Goal: Information Seeking & Learning: Find contact information

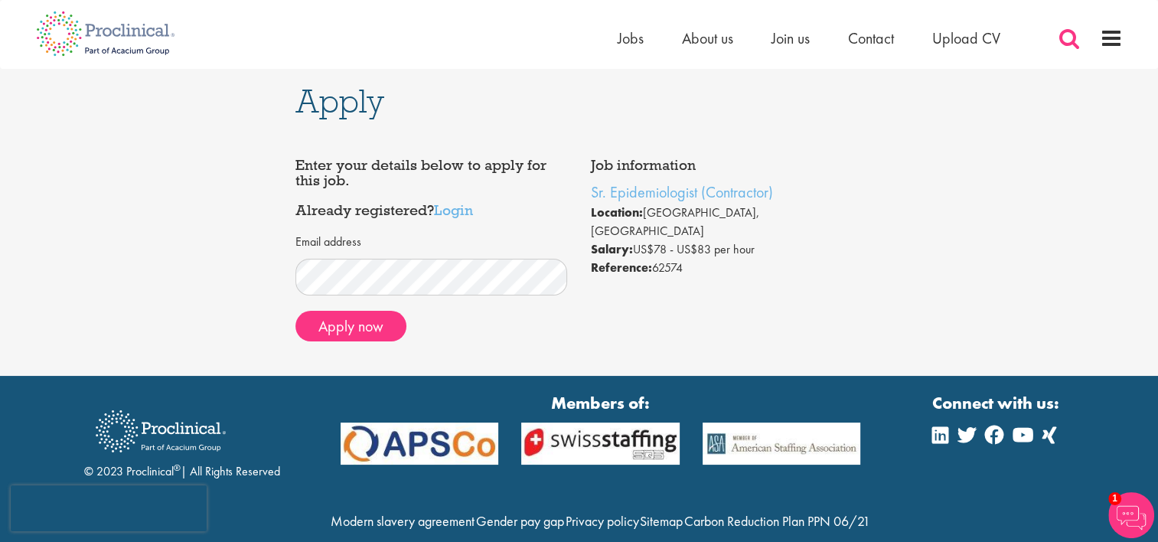
click at [1068, 29] on span at bounding box center [1069, 38] width 23 height 23
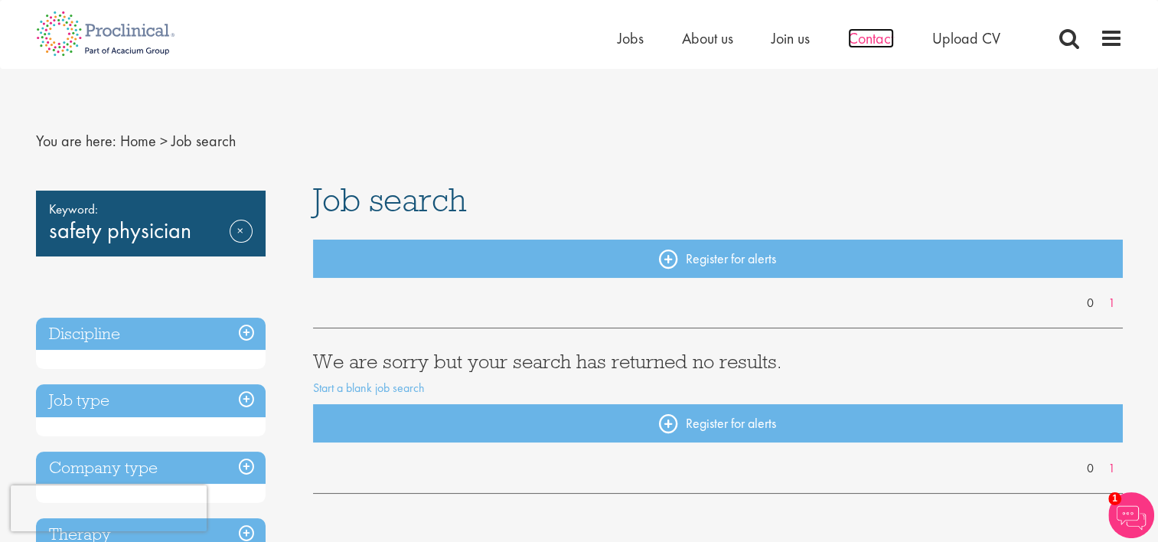
click at [860, 45] on span "Contact" at bounding box center [871, 38] width 46 height 20
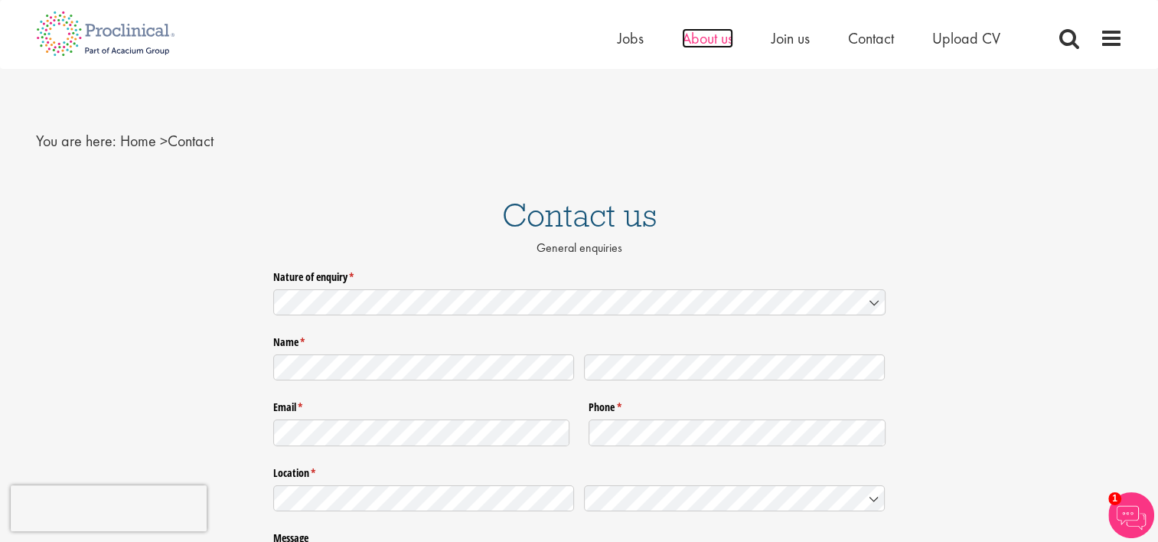
click at [706, 35] on span "About us" at bounding box center [707, 38] width 51 height 20
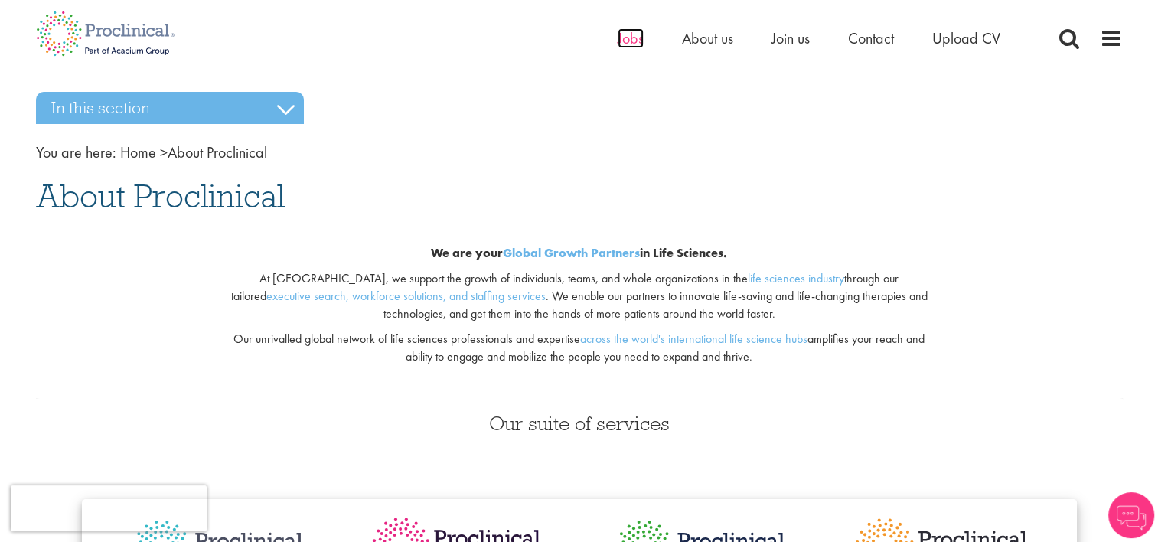
click at [630, 38] on span "Jobs" at bounding box center [631, 38] width 26 height 20
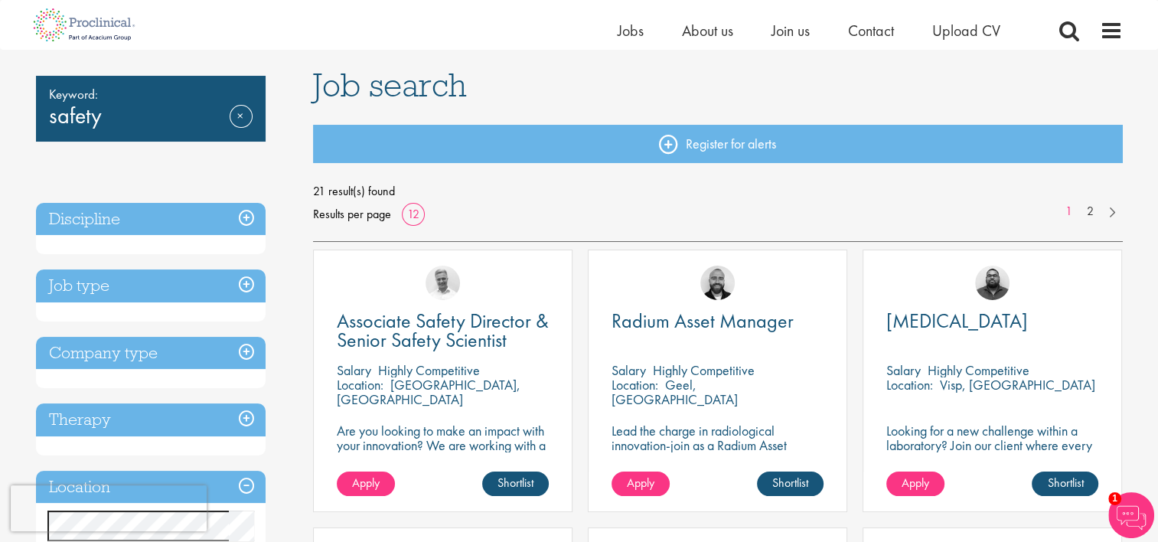
scroll to position [93, 0]
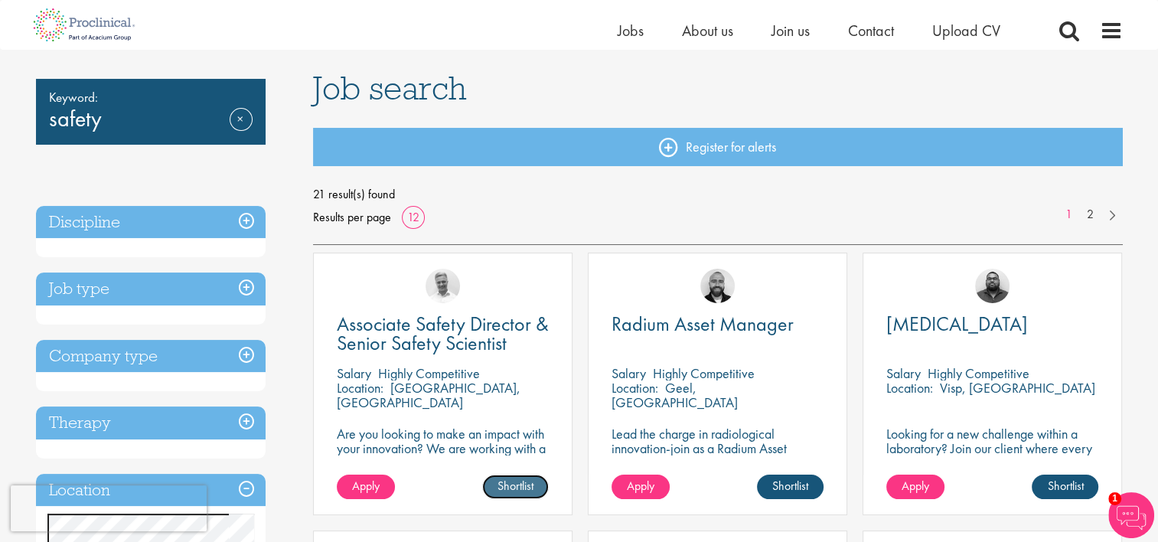
click at [508, 482] on link "Shortlist" at bounding box center [515, 486] width 67 height 24
click at [514, 484] on link "Shortlisted" at bounding box center [509, 486] width 79 height 24
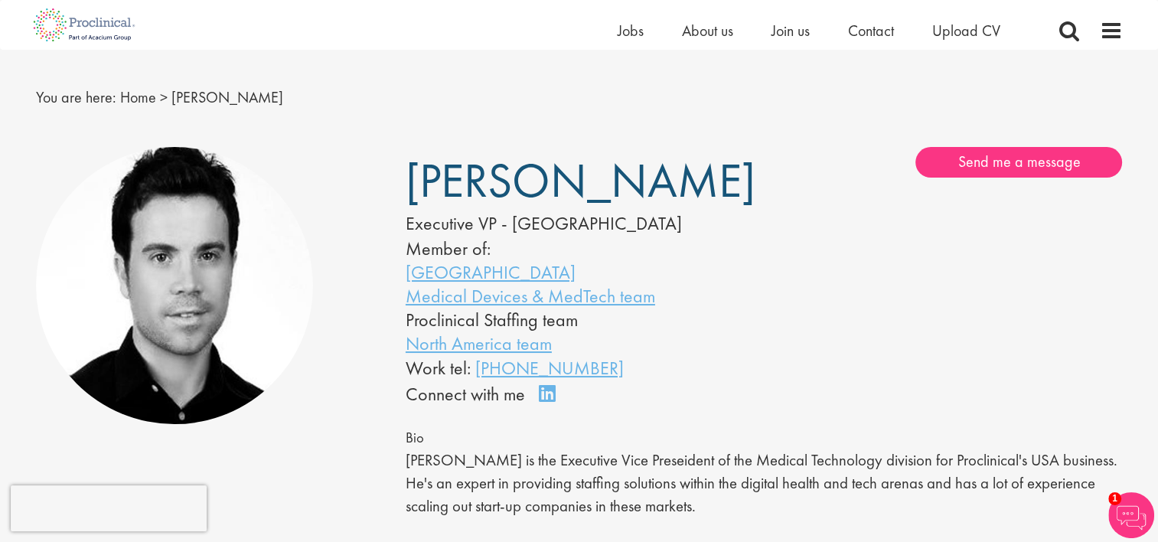
scroll to position [24, 0]
drag, startPoint x: 698, startPoint y: 478, endPoint x: 819, endPoint y: 475, distance: 120.9
click at [819, 475] on p "Jamie is the Executive Vice Preseident of the Medical Technology division for P…" at bounding box center [764, 484] width 717 height 68
click at [689, 479] on p "Jamie is the Executive Vice Preseident of the Medical Technology division for P…" at bounding box center [764, 484] width 717 height 68
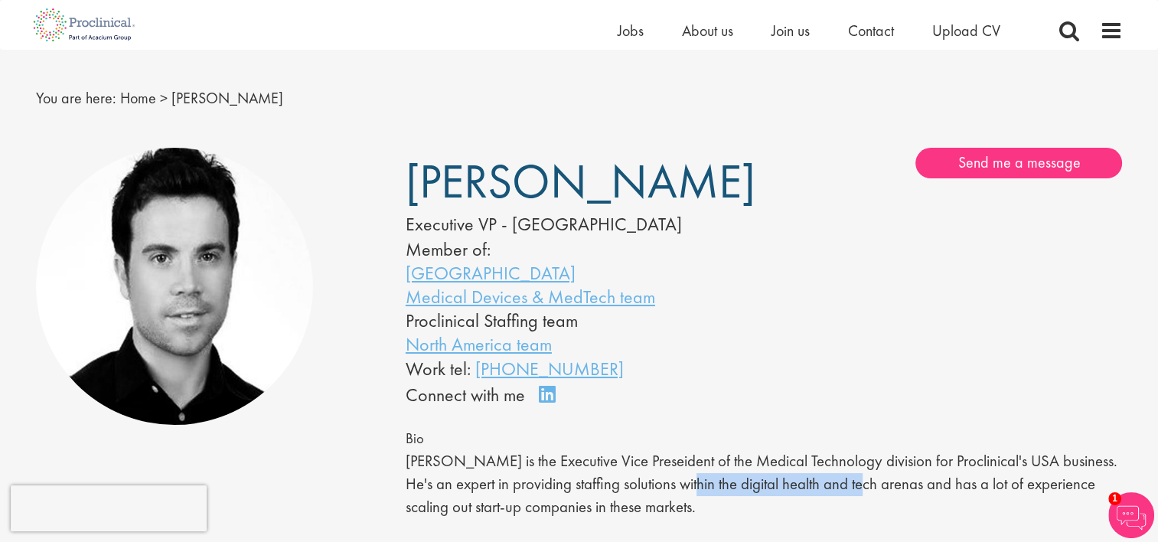
drag, startPoint x: 692, startPoint y: 483, endPoint x: 870, endPoint y: 490, distance: 178.4
click at [870, 490] on p "Jamie is the Executive Vice Preseident of the Medical Technology division for P…" at bounding box center [764, 484] width 717 height 68
copy p "digital health and tech arena"
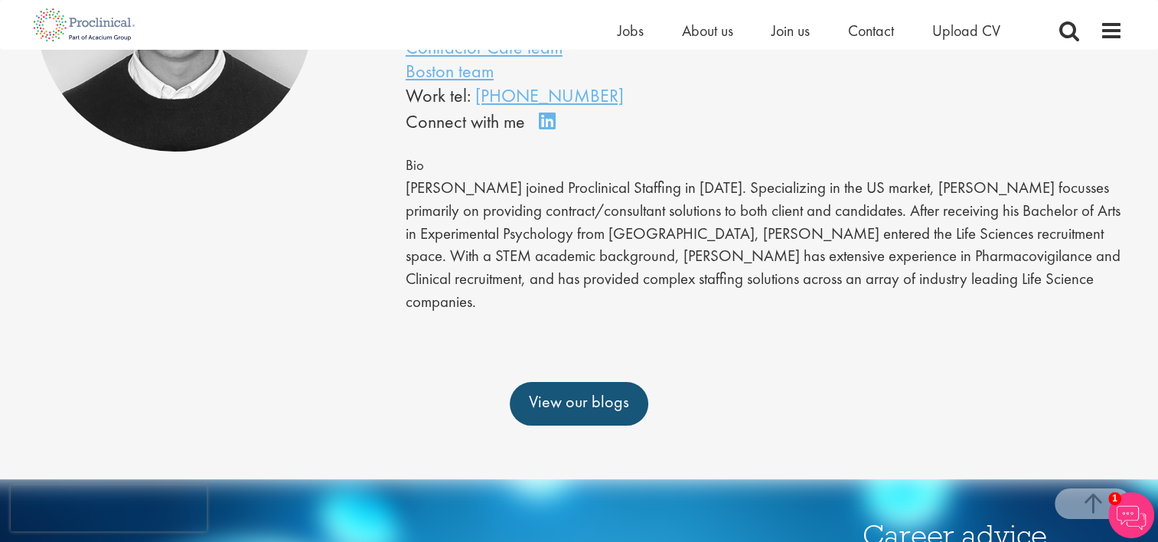
scroll to position [298, 0]
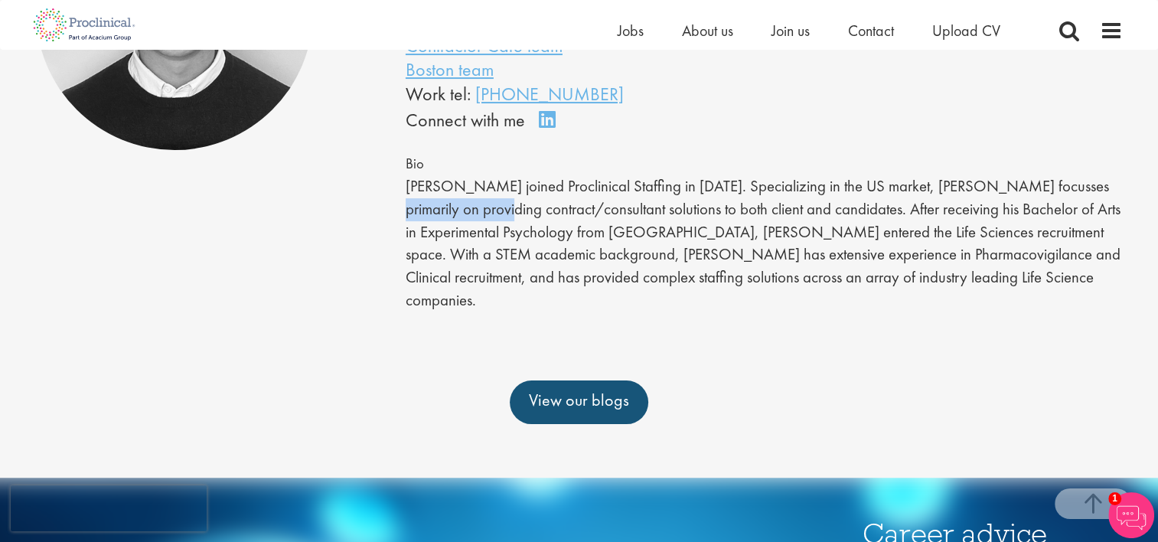
drag, startPoint x: 406, startPoint y: 207, endPoint x: 525, endPoint y: 205, distance: 119.4
click at [525, 205] on p "[PERSON_NAME] joined Proclinical Staffing in [DATE]. Specializing in the US mar…" at bounding box center [764, 243] width 717 height 136
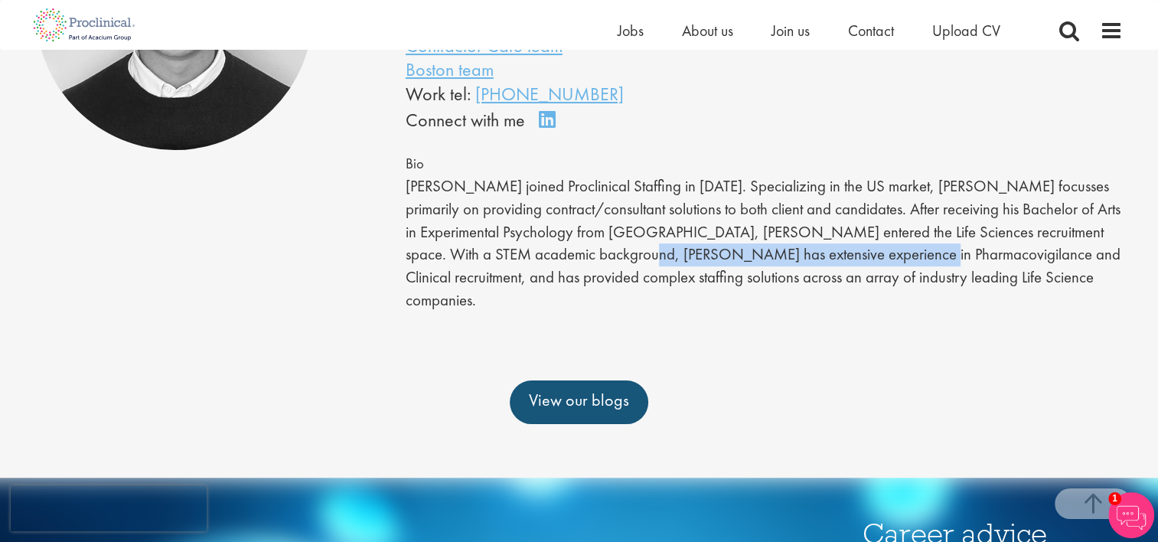
drag, startPoint x: 681, startPoint y: 249, endPoint x: 951, endPoint y: 249, distance: 270.1
click at [951, 249] on p "[PERSON_NAME] joined Proclinical Staffing in [DATE]. Specializing in the US mar…" at bounding box center [764, 243] width 717 height 136
copy p "Pharmacovigilance and Clinical recruitment,"
